Goal: Task Accomplishment & Management: Manage account settings

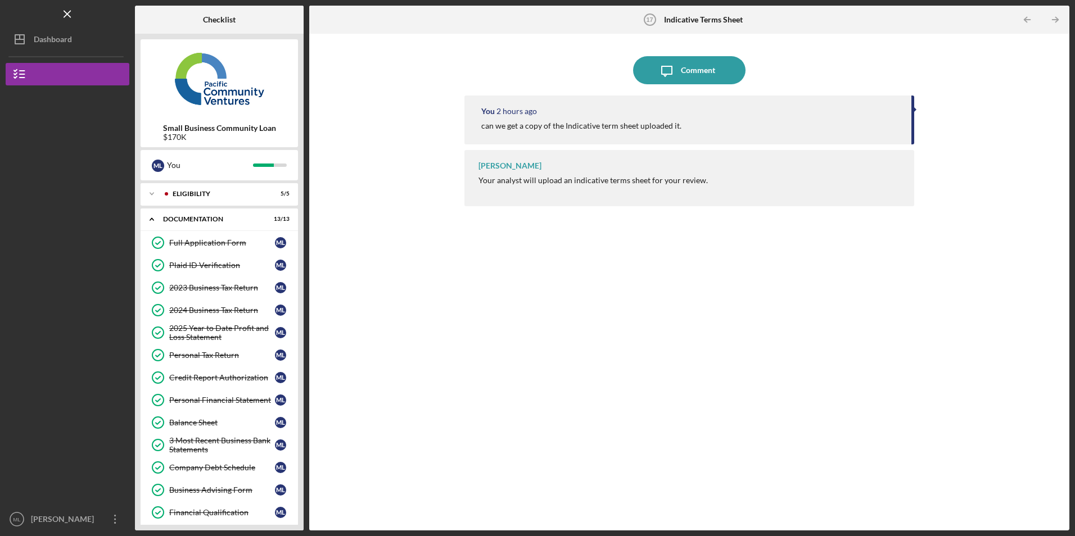
scroll to position [365, 0]
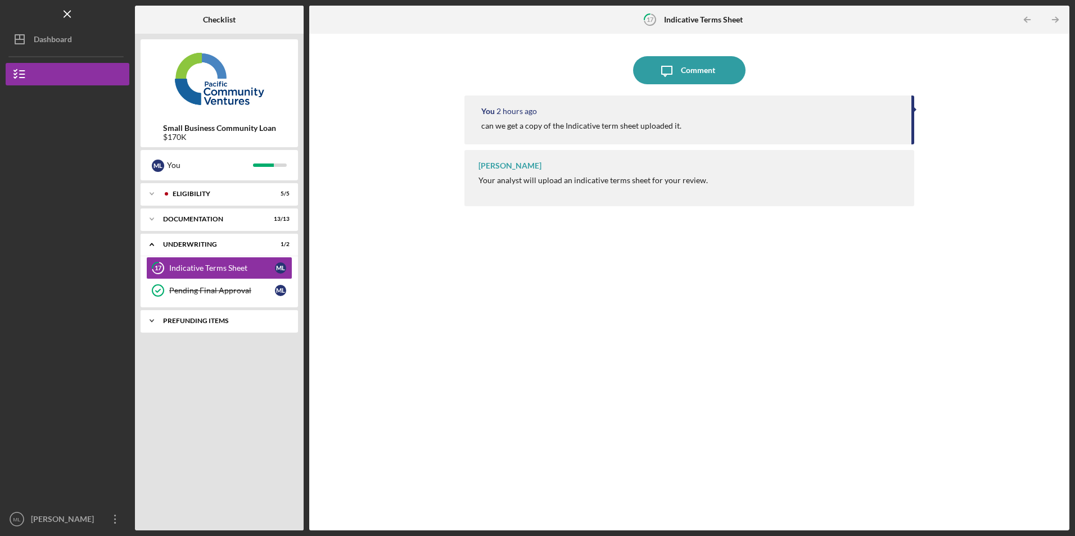
click at [202, 320] on div "Prefunding Items" at bounding box center [223, 321] width 121 height 7
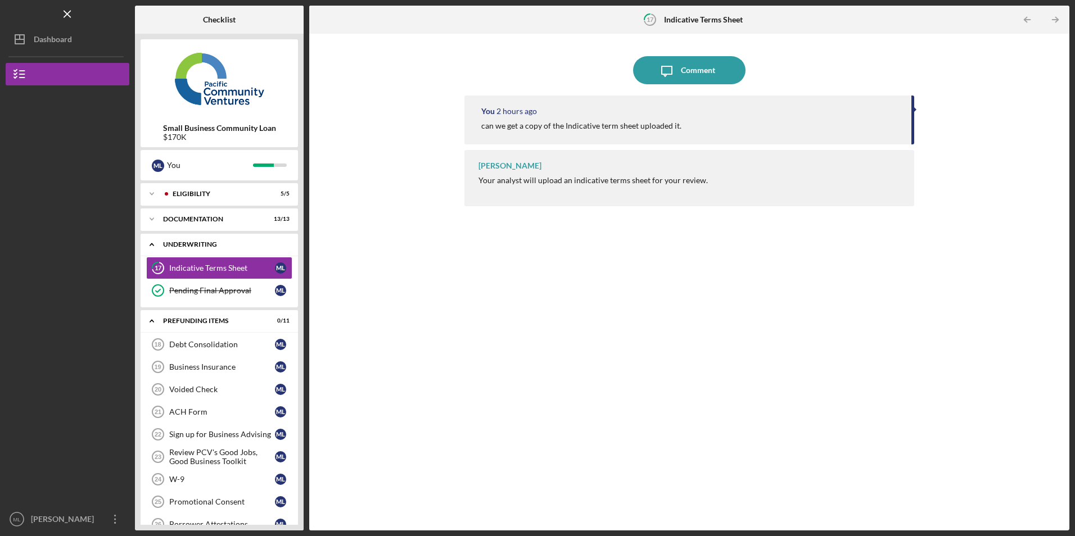
click at [222, 245] on div "Underwriting" at bounding box center [223, 244] width 121 height 7
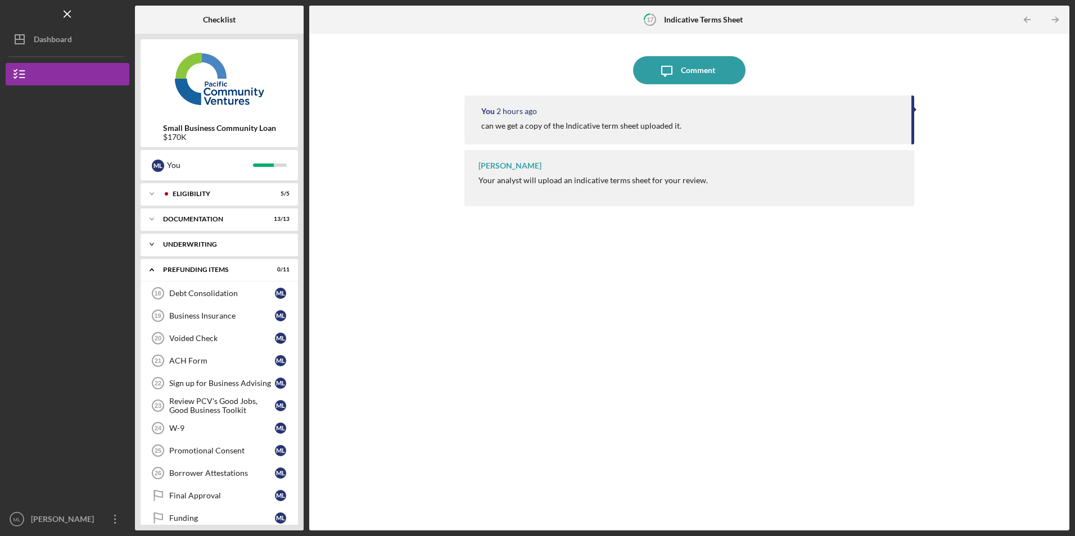
click at [223, 243] on div "Underwriting" at bounding box center [223, 244] width 121 height 7
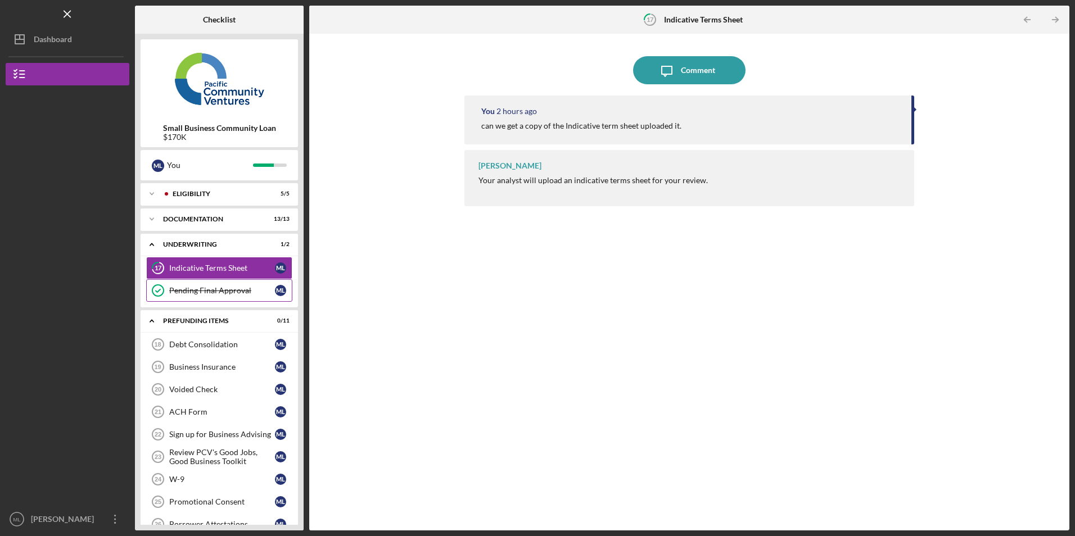
click at [218, 291] on div "Pending Final Approval" at bounding box center [222, 290] width 106 height 9
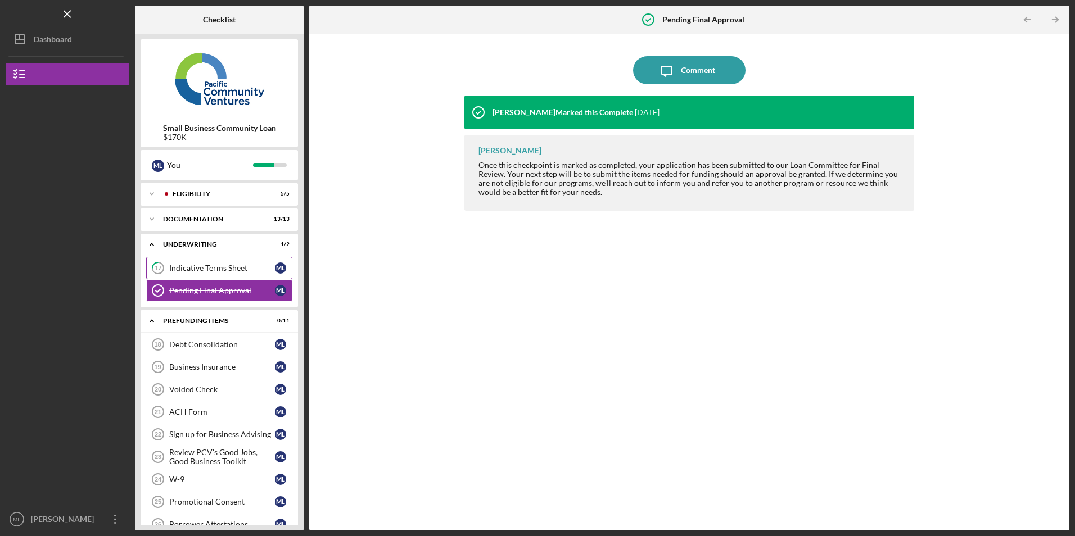
click at [221, 269] on div "Indicative Terms Sheet" at bounding box center [222, 268] width 106 height 9
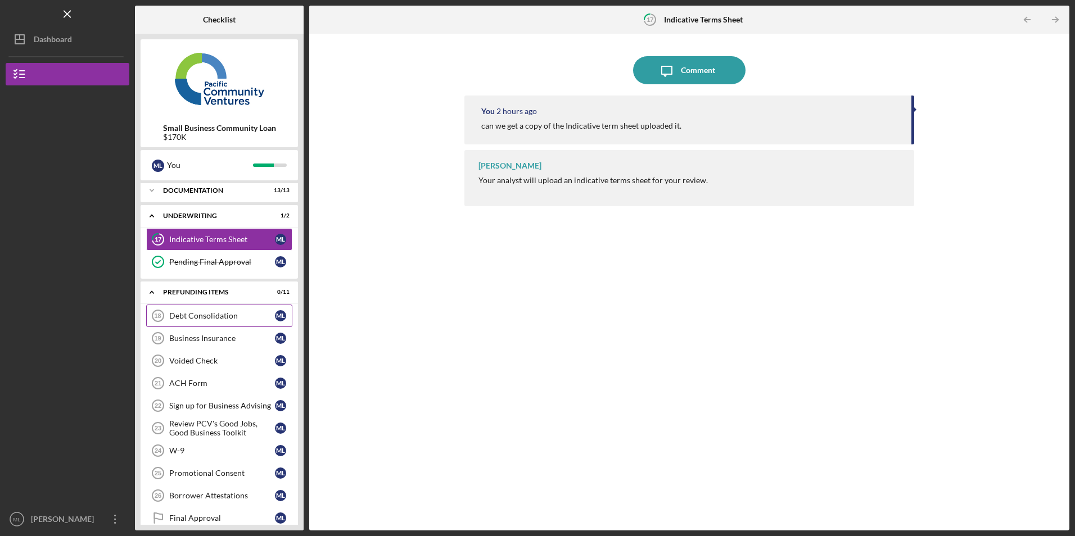
scroll to position [67, 0]
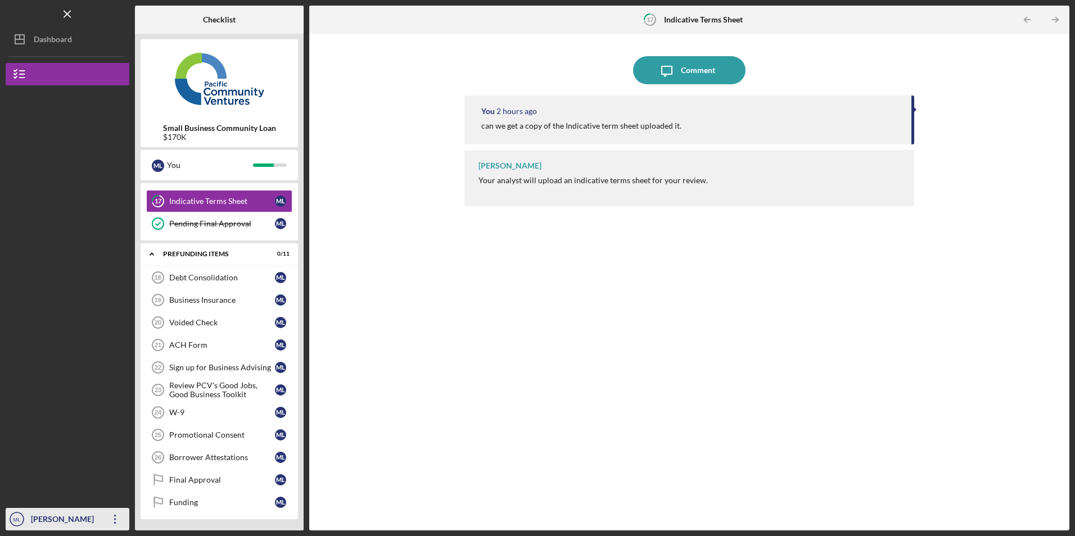
click at [111, 515] on icon "Icon/Overflow" at bounding box center [115, 519] width 28 height 28
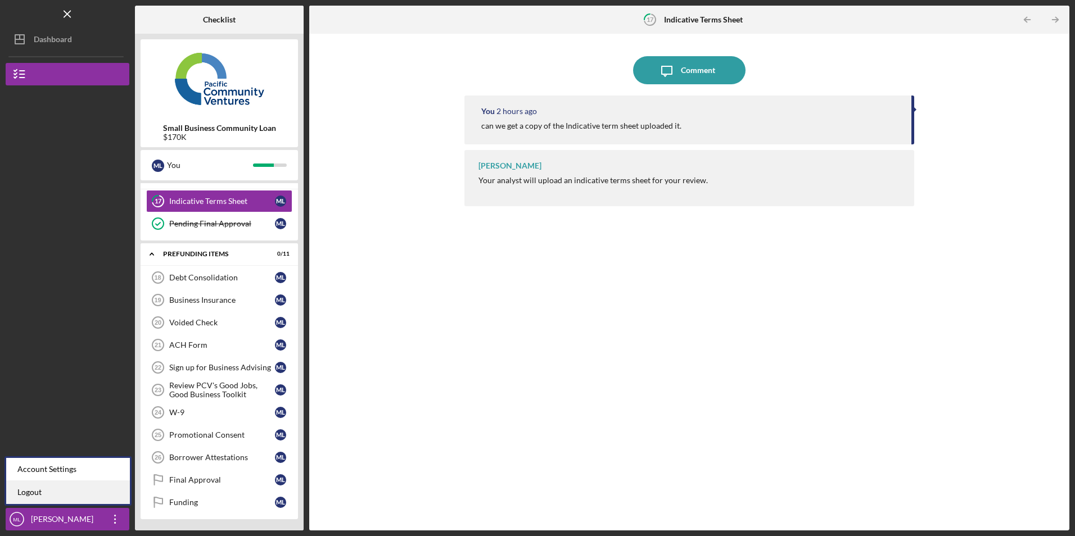
click at [95, 484] on link "Logout" at bounding box center [68, 492] width 124 height 23
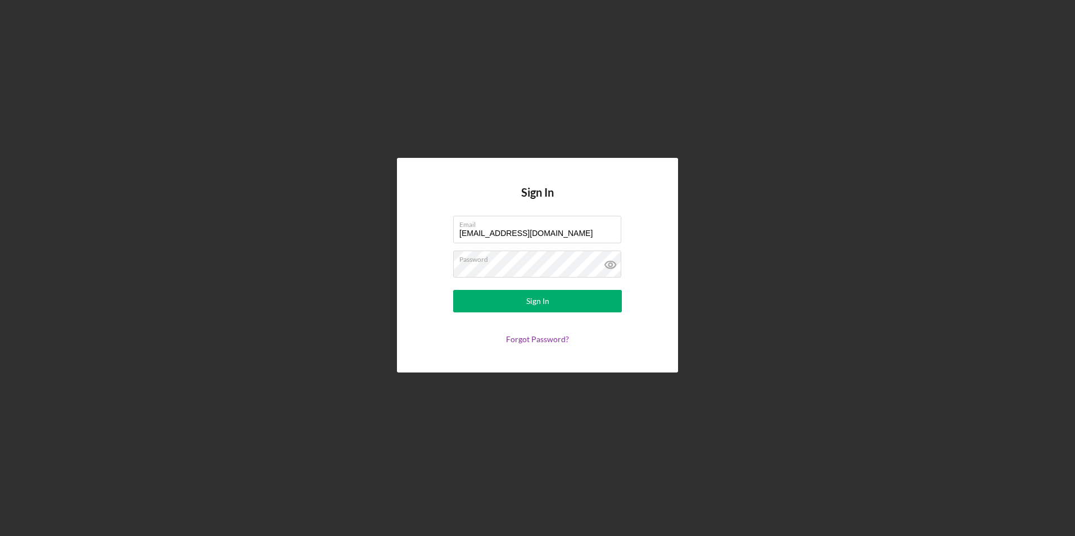
drag, startPoint x: 568, startPoint y: 234, endPoint x: 356, endPoint y: 223, distance: 211.6
click at [356, 223] on div "Sign In Email [EMAIL_ADDRESS][DOMAIN_NAME] Password Sign In Forgot Password?" at bounding box center [537, 265] width 1063 height 531
type input "[EMAIL_ADDRESS][DOMAIN_NAME]"
click at [474, 301] on button "Sign In" at bounding box center [537, 301] width 169 height 22
